Goal: Register for event/course

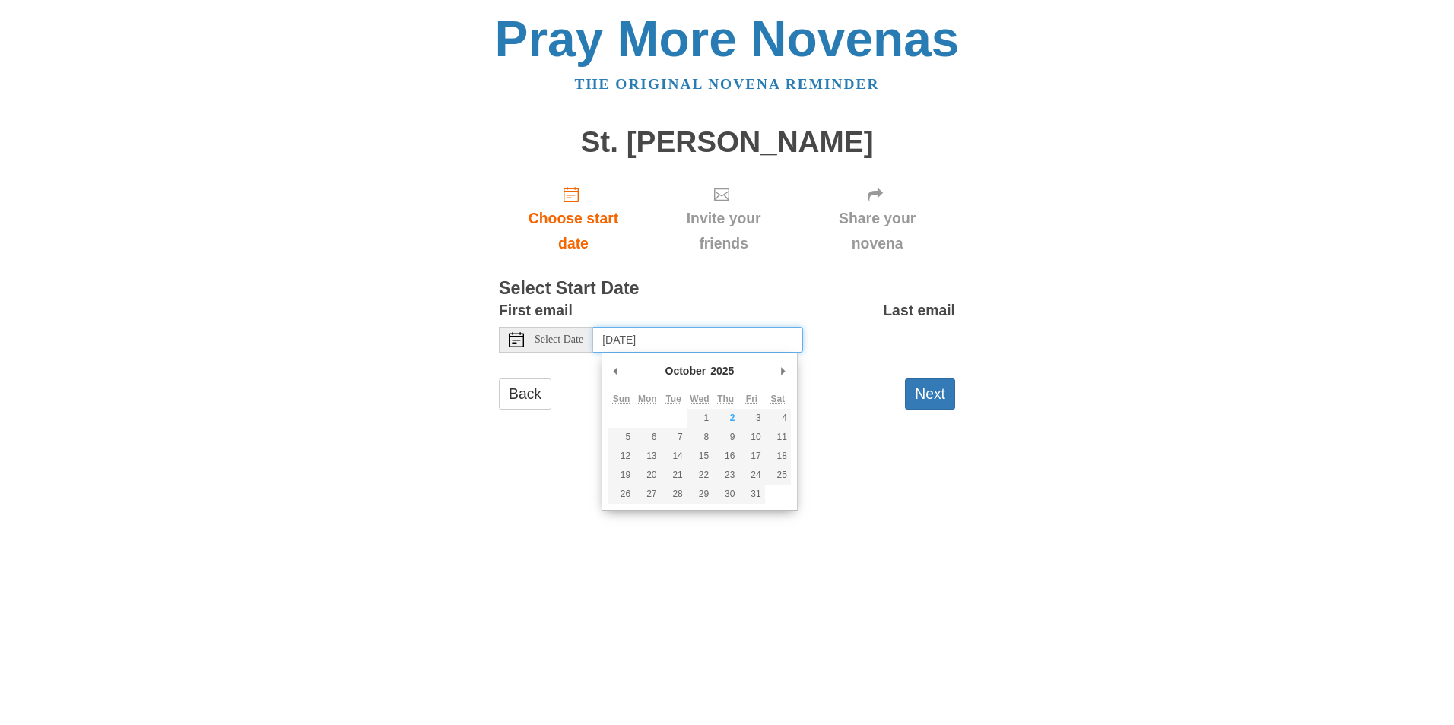
click at [754, 347] on input "Friday, October 3rd, 2025" at bounding box center [698, 340] width 210 height 26
type input "Sunday, October 19th"
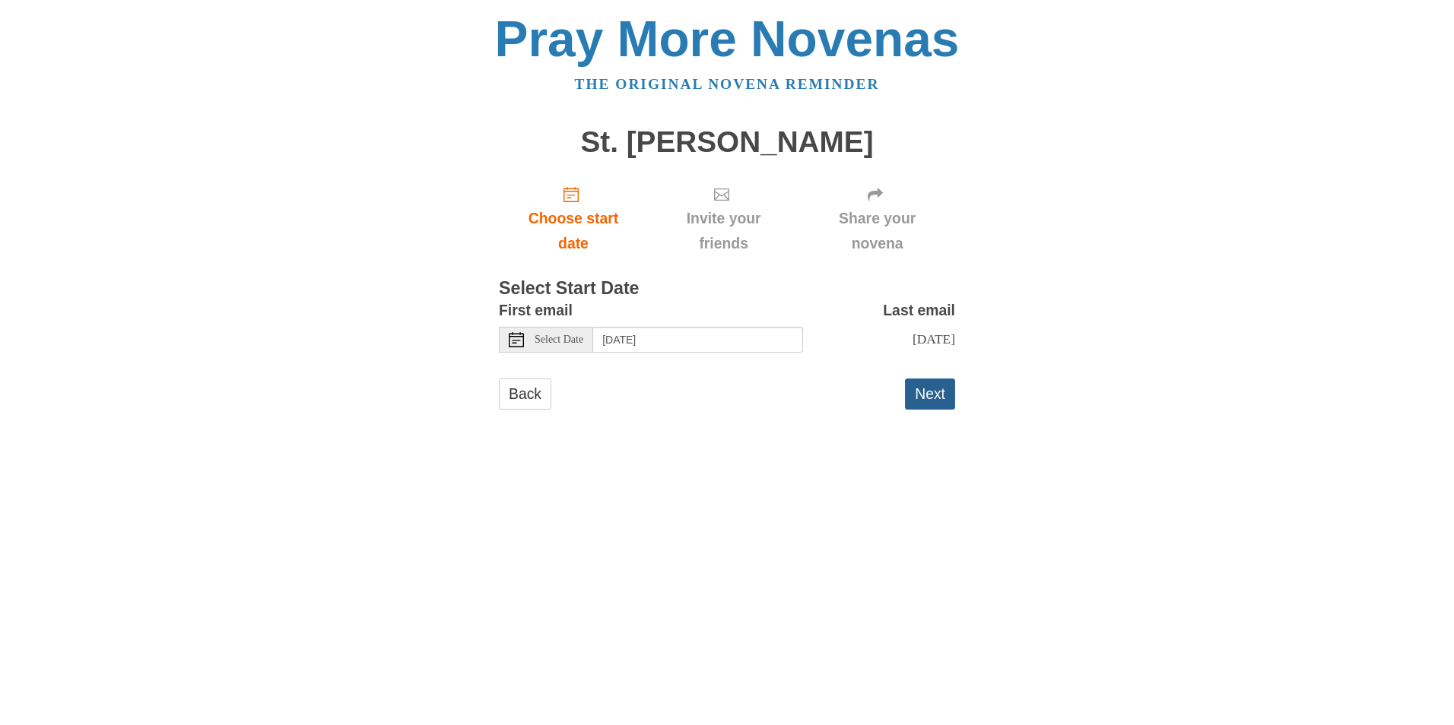
click at [937, 396] on button "Next" at bounding box center [930, 394] width 50 height 31
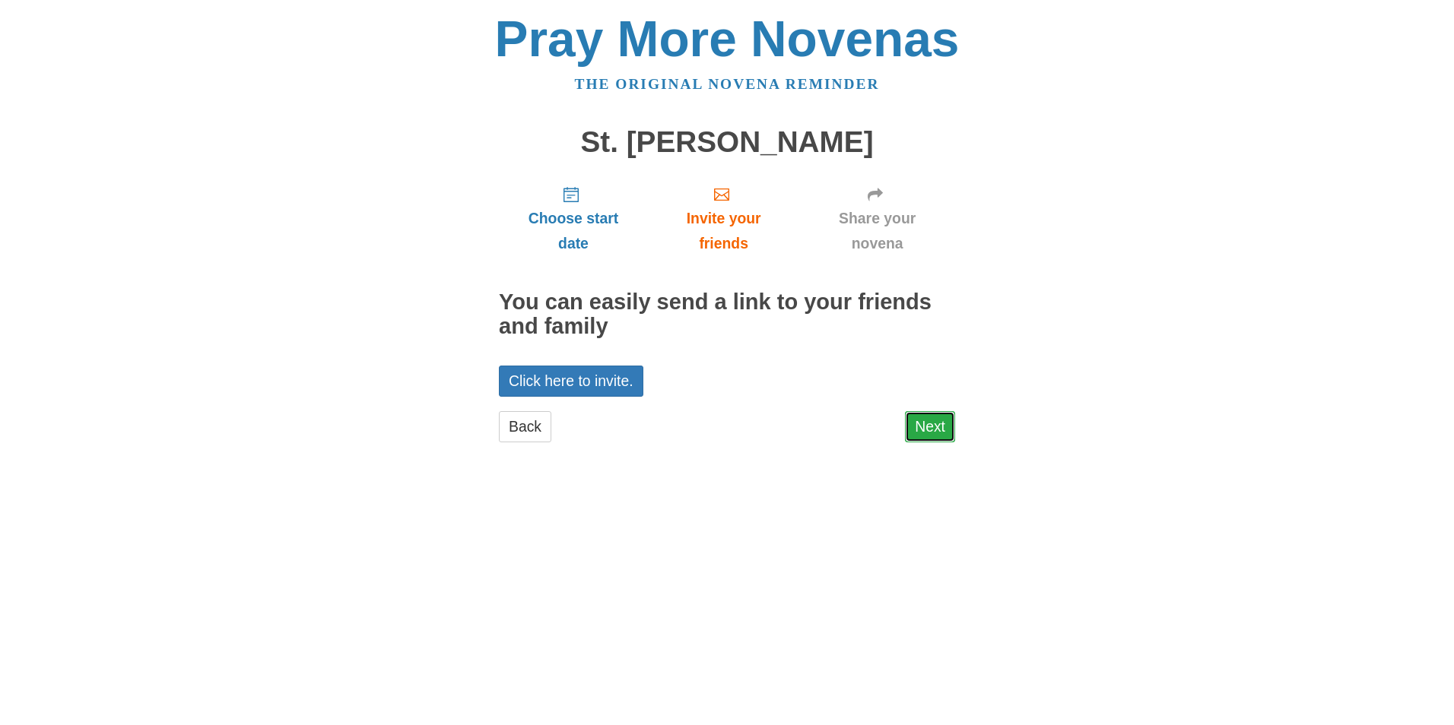
click at [949, 426] on link "Next" at bounding box center [930, 426] width 50 height 31
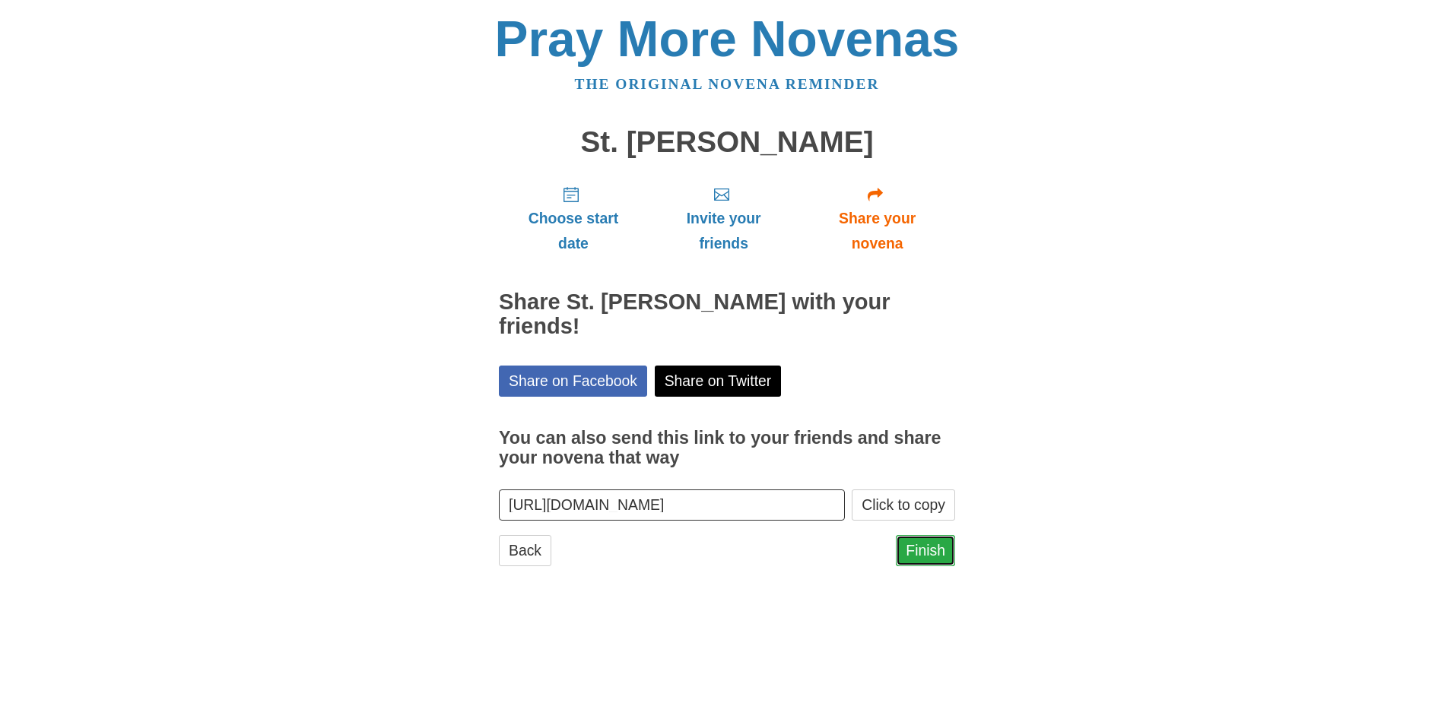
click at [915, 535] on link "Finish" at bounding box center [925, 550] width 59 height 31
